Goal: Transaction & Acquisition: Purchase product/service

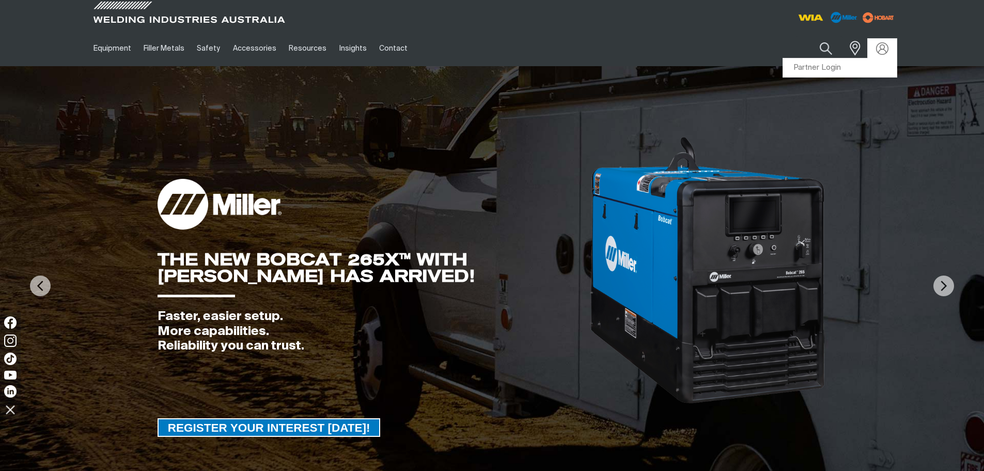
click at [828, 66] on link "Partner Login" at bounding box center [840, 67] width 114 height 19
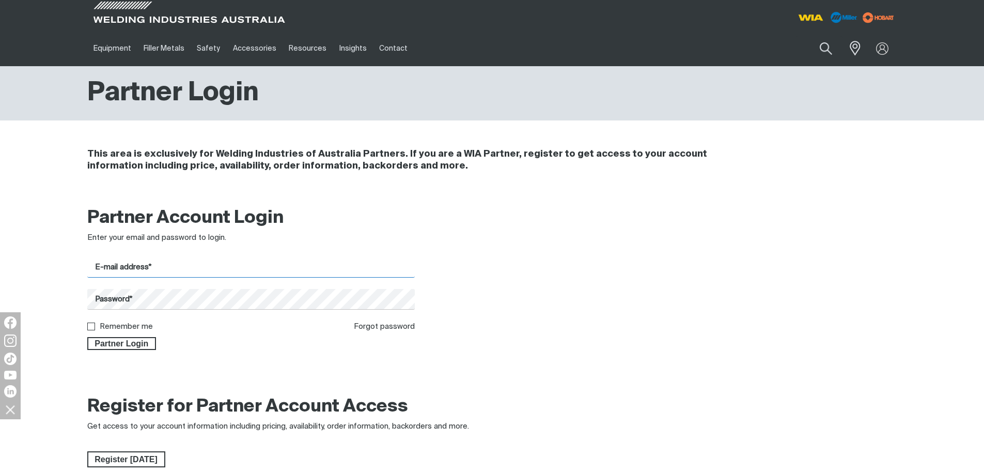
click at [325, 258] on input "E-mail address*" at bounding box center [251, 267] width 328 height 20
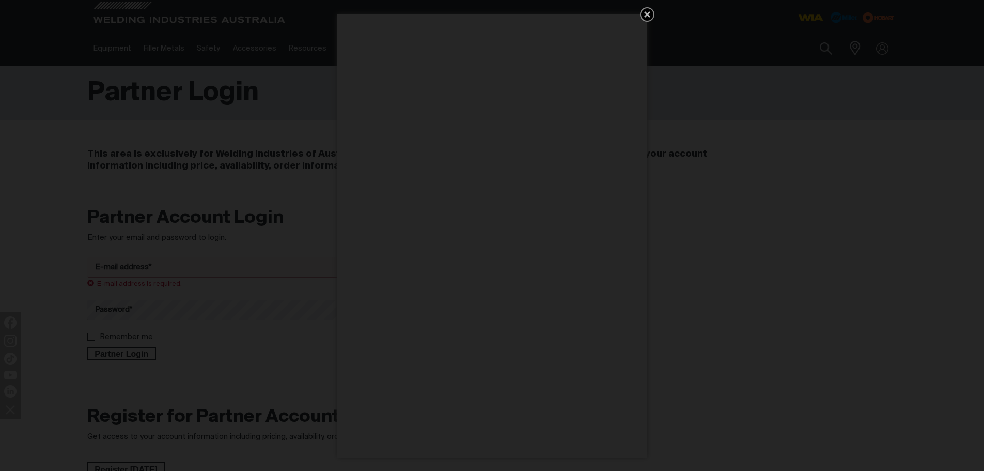
click at [650, 13] on icon "Get 5 WIA Welding Guides Free!" at bounding box center [647, 14] width 12 height 12
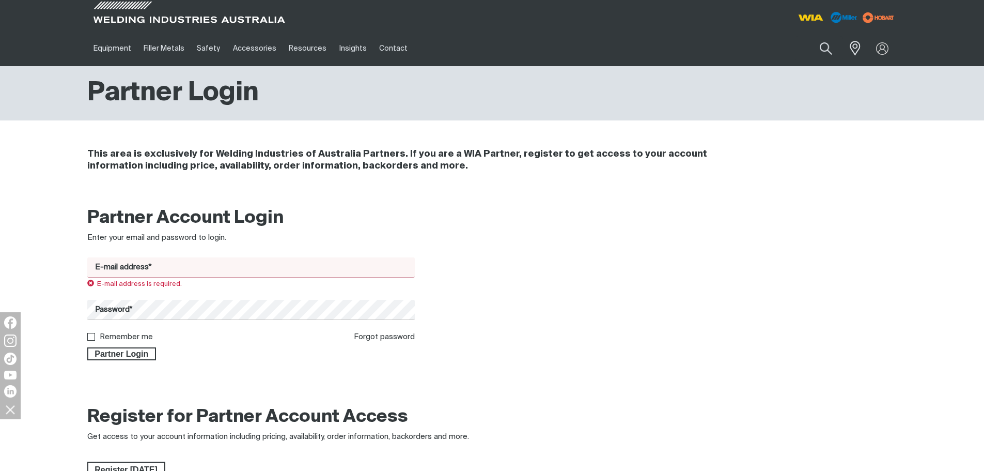
click at [200, 265] on input "E-mail address*" at bounding box center [251, 267] width 328 height 20
type input "[EMAIL_ADDRESS][DOMAIN_NAME]"
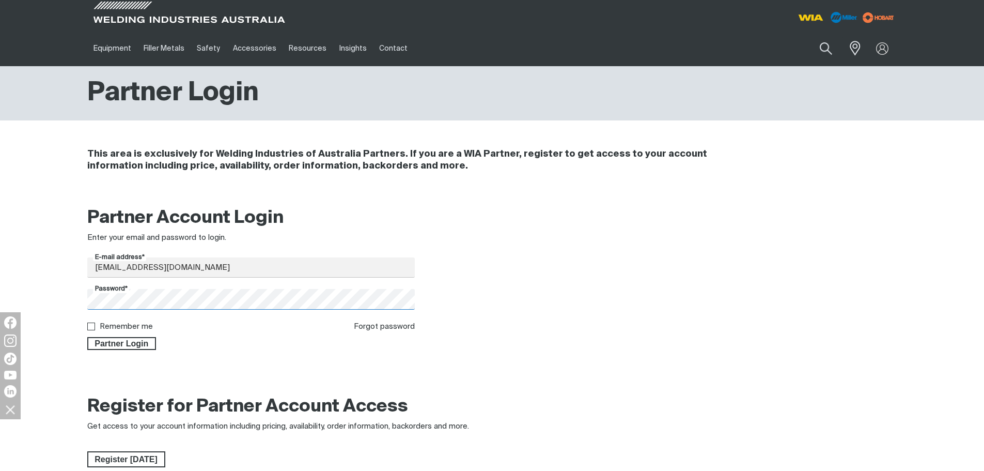
click at [87, 337] on button "Partner Login" at bounding box center [121, 343] width 69 height 13
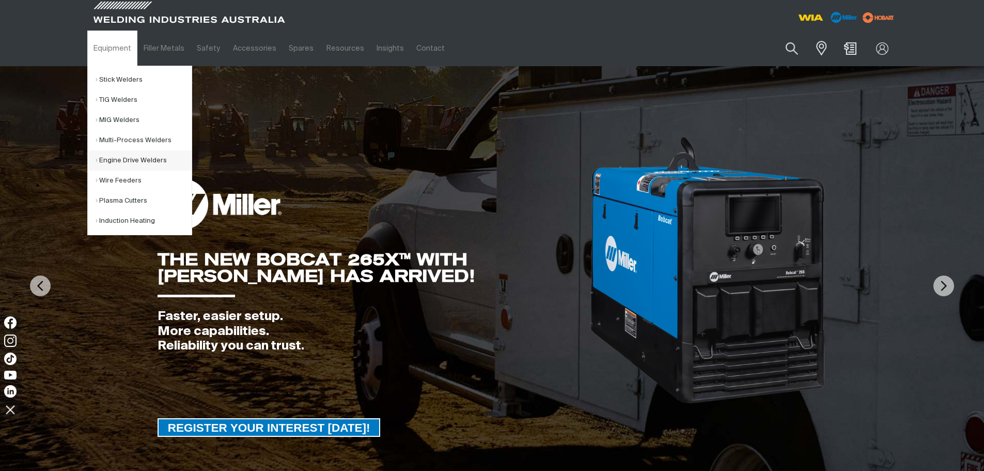
click at [128, 157] on link "Engine Drive Welders" at bounding box center [144, 160] width 96 height 20
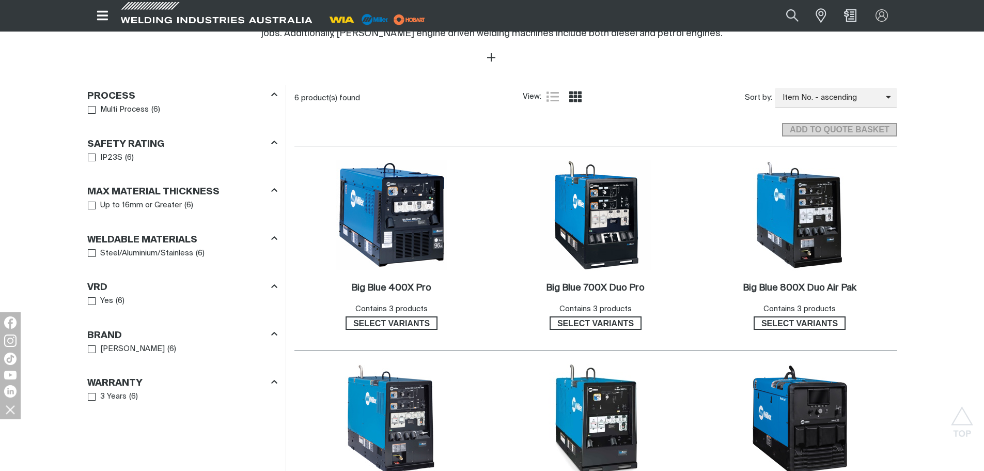
scroll to position [542, 0]
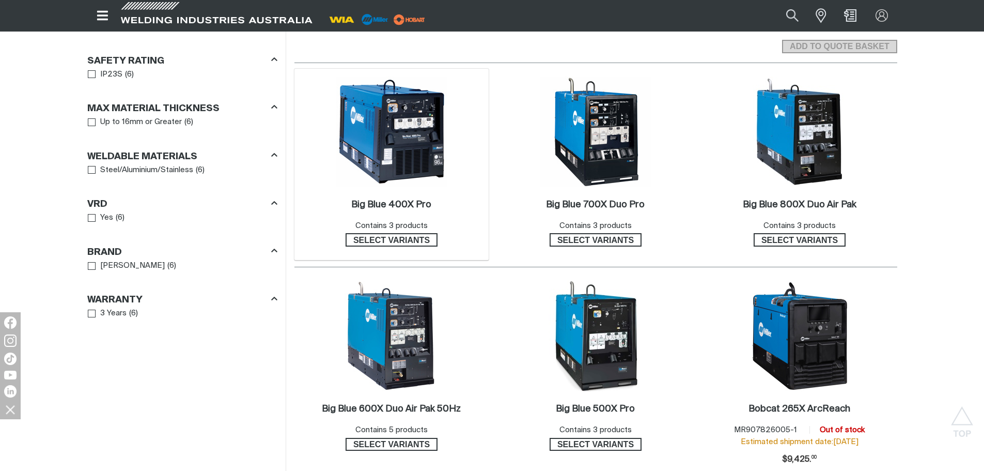
click at [384, 160] on img at bounding box center [391, 131] width 111 height 111
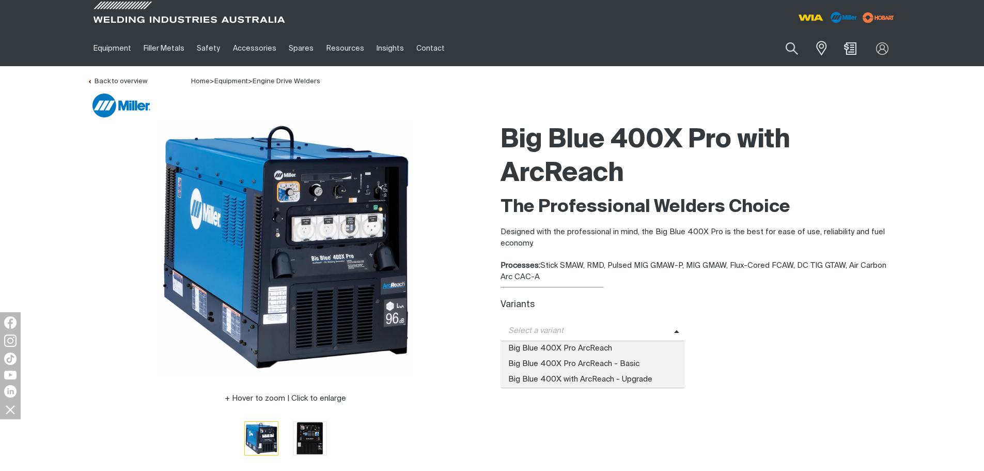
click at [542, 329] on span "Select a variant" at bounding box center [587, 331] width 174 height 12
click at [552, 359] on span "Big Blue 400X Pro ArcReach - Basic" at bounding box center [592, 363] width 185 height 15
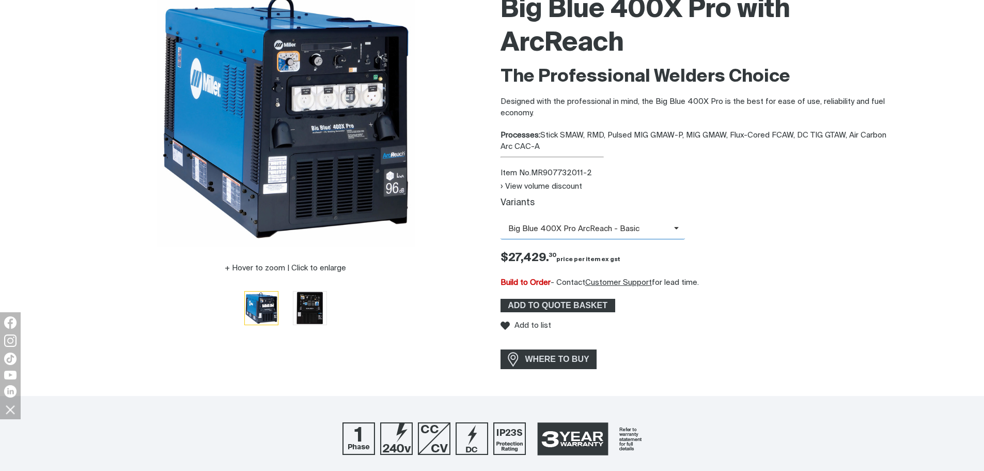
scroll to position [181, 0]
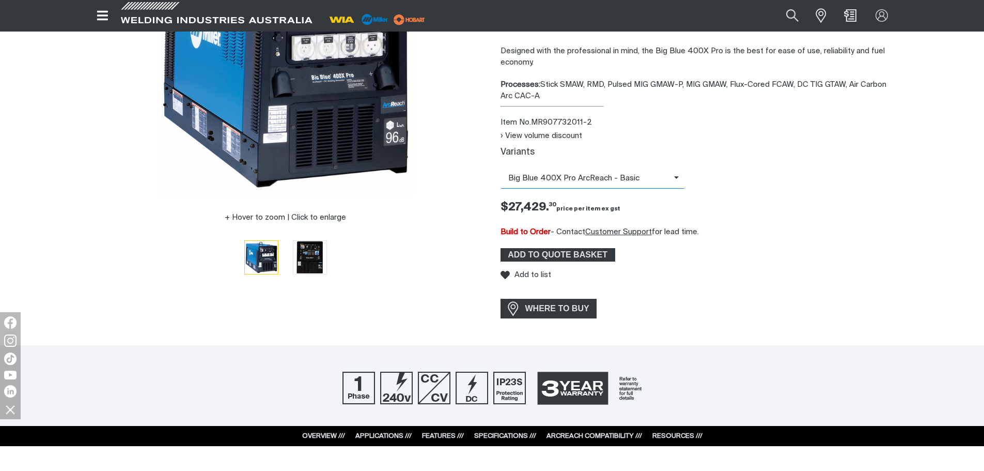
click at [572, 173] on span "Big Blue 400X Pro ArcReach - Basic" at bounding box center [587, 179] width 174 height 12
click at [569, 195] on span "Big Blue 400X Pro ArcReach" at bounding box center [592, 196] width 185 height 15
click at [565, 178] on span "Big Blue 400X Pro ArcReach" at bounding box center [587, 179] width 174 height 12
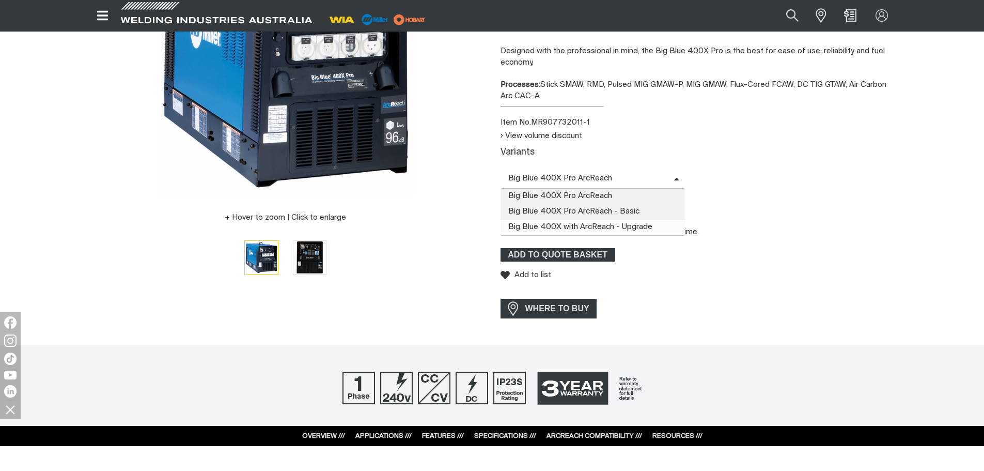
click at [568, 222] on span "Big Blue 400X with ArcReach - Upgrade" at bounding box center [592, 227] width 185 height 15
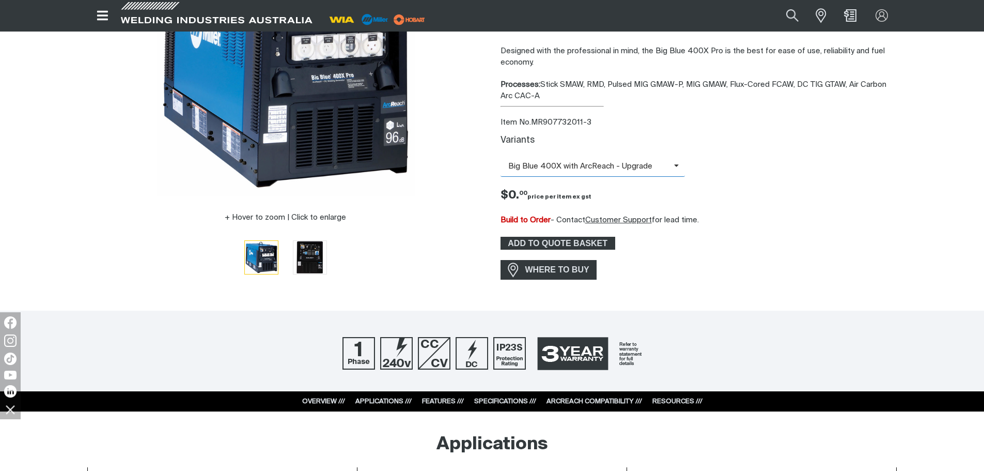
click at [565, 173] on span "Big Blue 400X with ArcReach - Upgrade" at bounding box center [592, 166] width 185 height 20
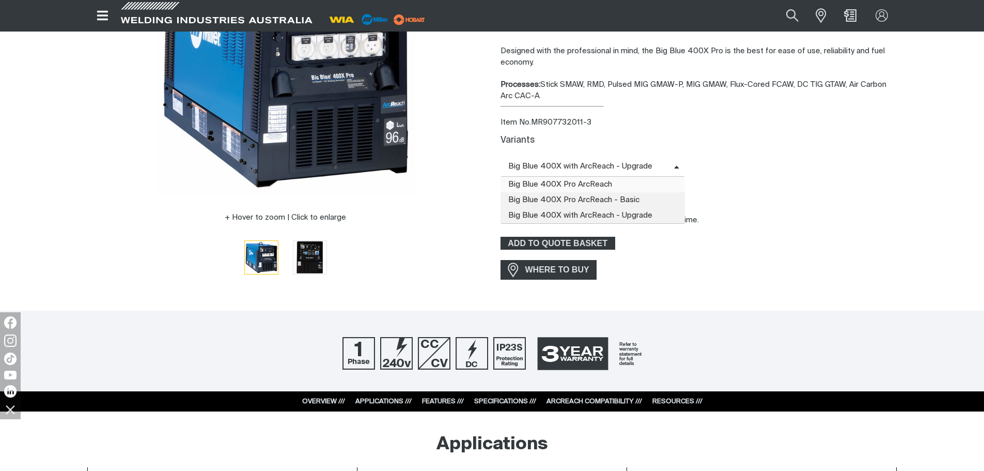
click at [565, 187] on span "Big Blue 400X Pro ArcReach" at bounding box center [592, 184] width 185 height 15
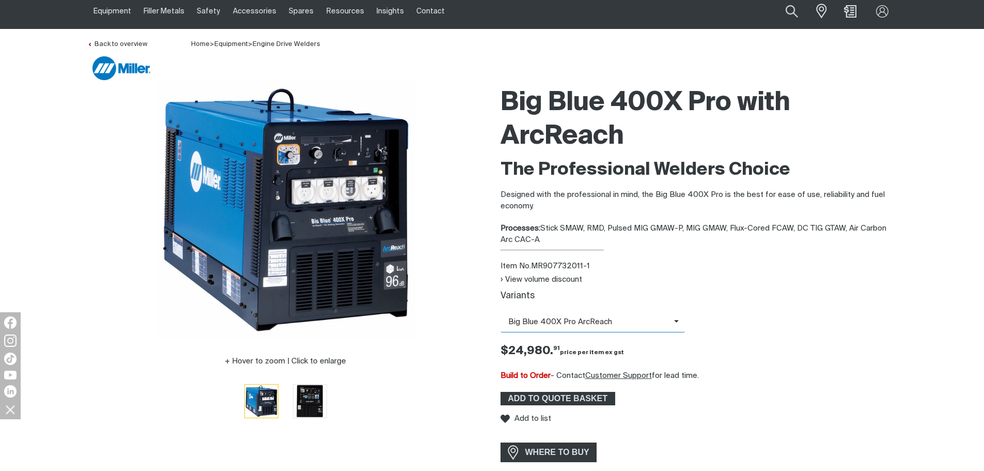
scroll to position [52, 0]
